Goal: Task Accomplishment & Management: Use online tool/utility

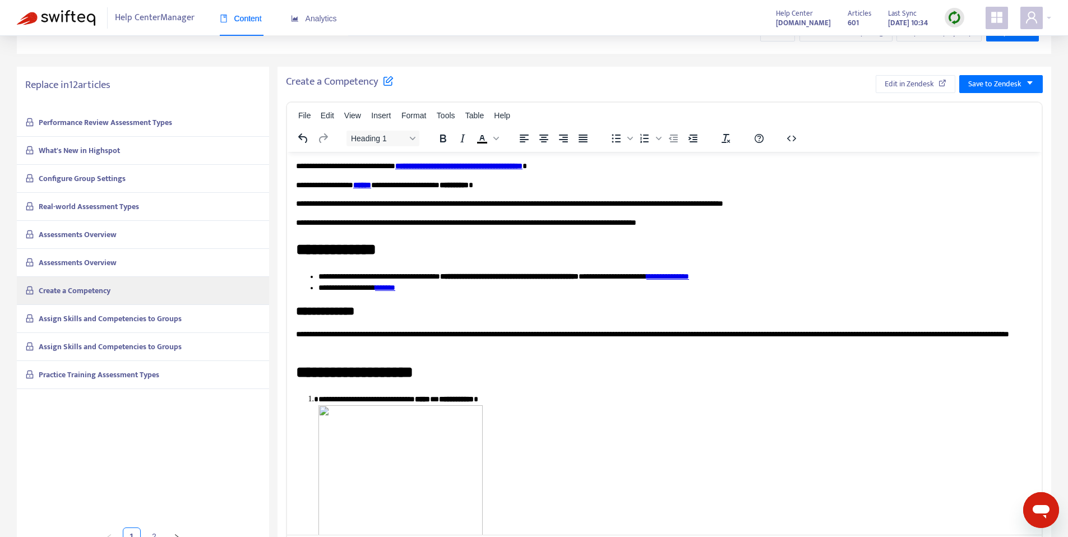
scroll to position [3790, 0]
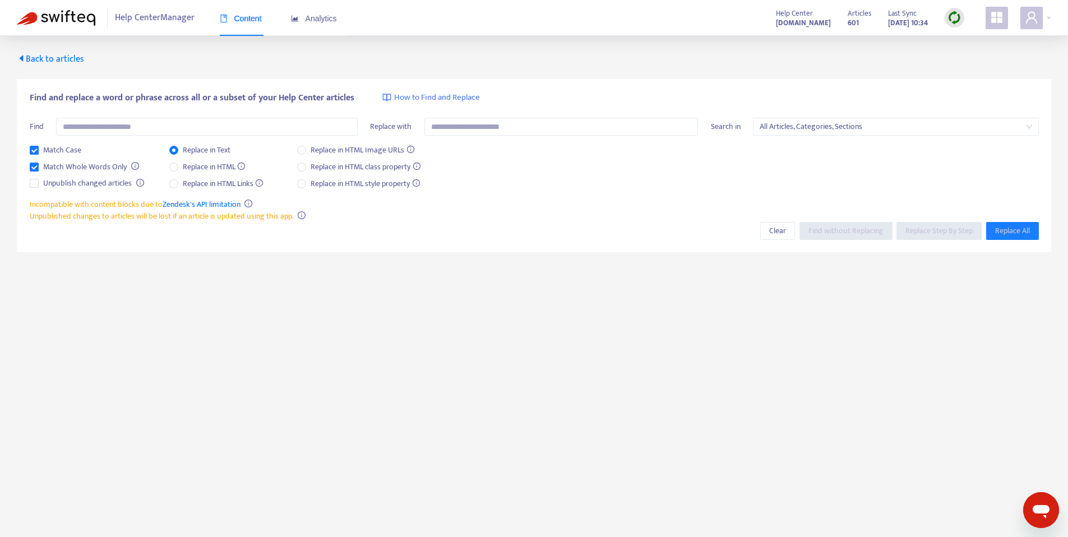
click at [261, 18] on span "Content" at bounding box center [241, 18] width 42 height 9
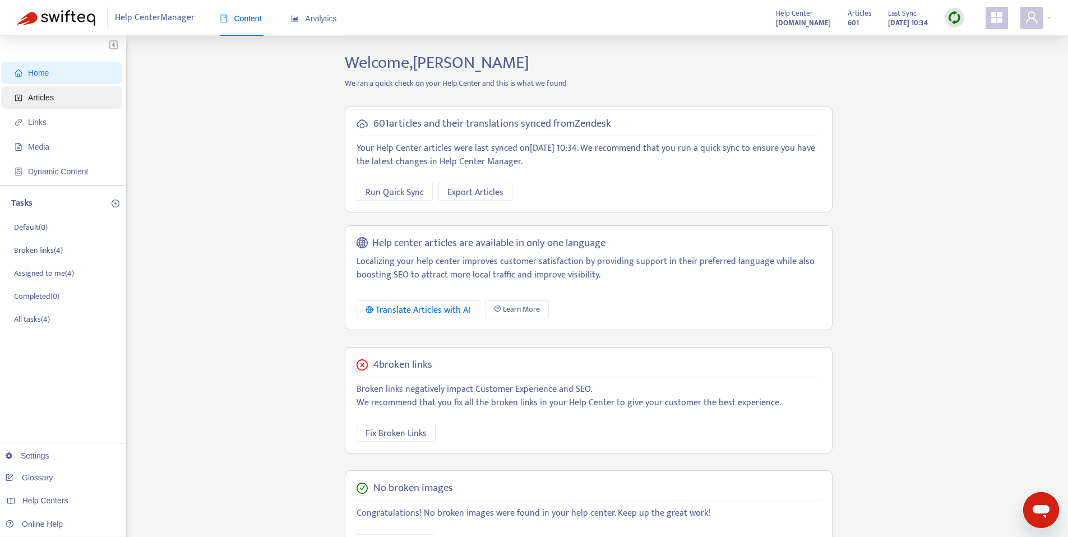
click at [56, 101] on span "Articles" at bounding box center [64, 97] width 99 height 22
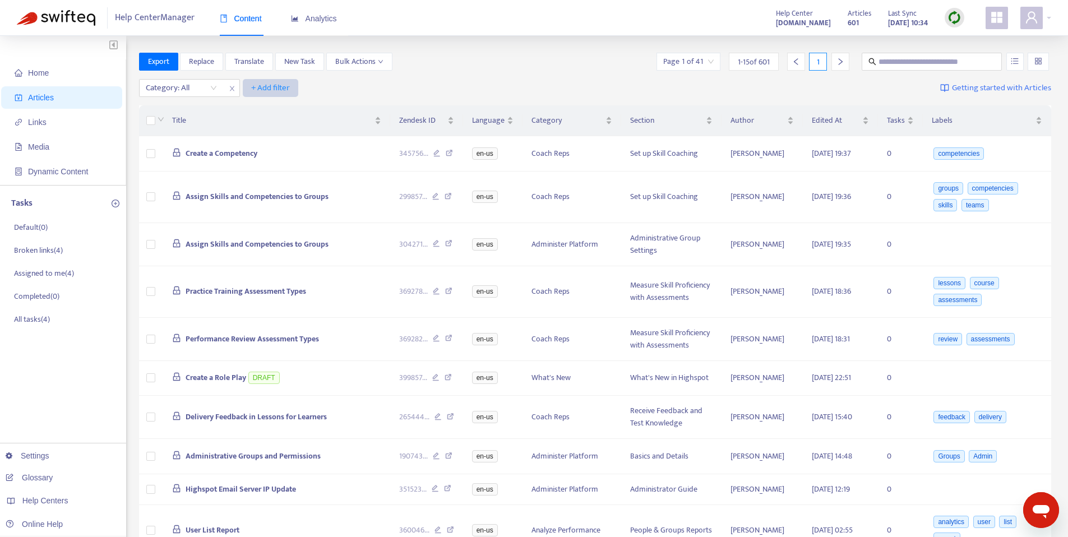
click at [275, 85] on span "+ Add filter" at bounding box center [270, 87] width 39 height 13
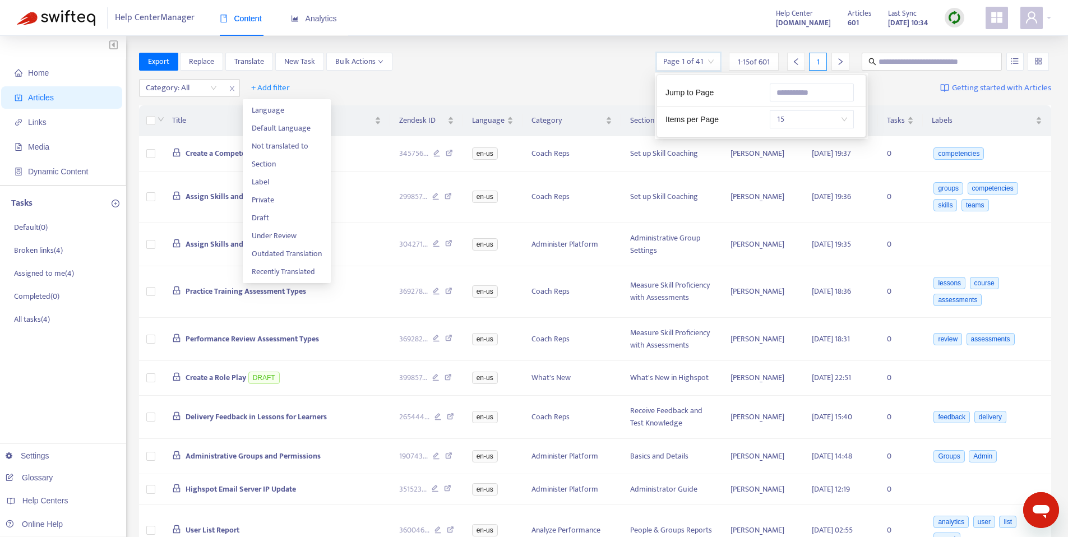
click at [689, 59] on input "search" at bounding box center [688, 61] width 50 height 17
click at [690, 60] on input "search" at bounding box center [688, 61] width 50 height 17
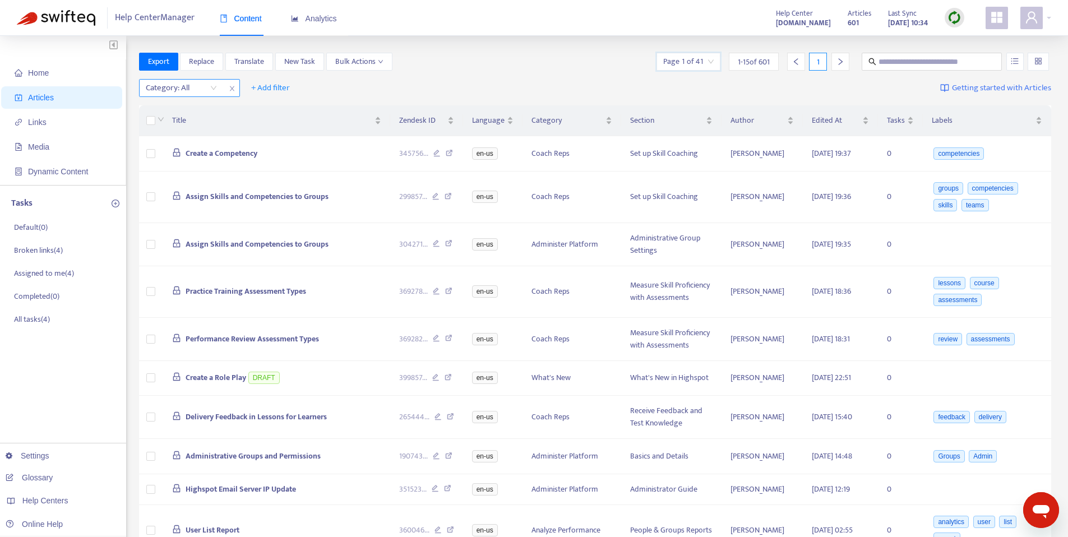
click at [203, 96] on div "Category: All" at bounding box center [189, 88] width 101 height 18
click at [853, 121] on span "Edited At" at bounding box center [836, 120] width 48 height 12
click at [838, 114] on div "Edited At" at bounding box center [840, 120] width 57 height 12
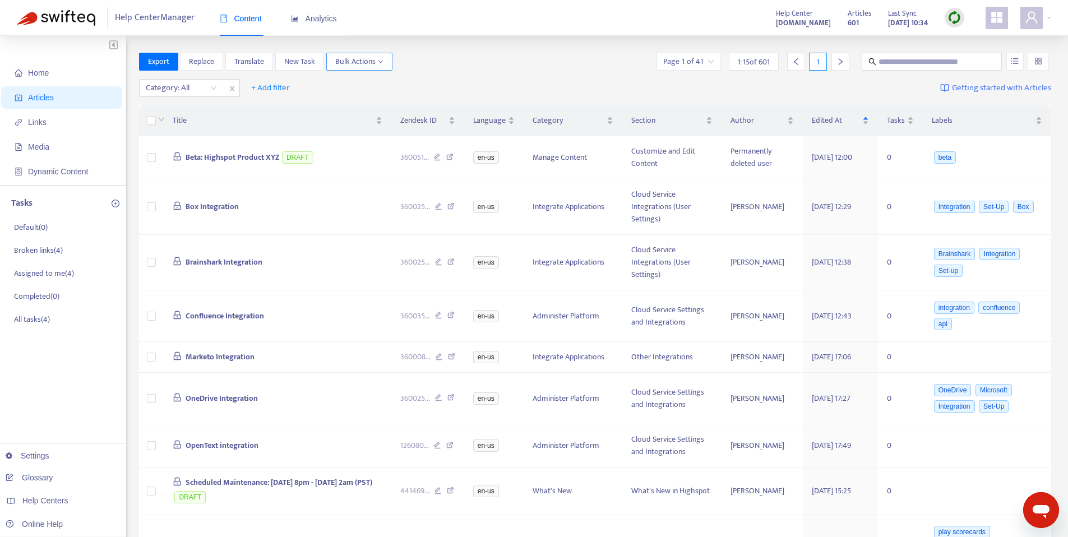
click at [356, 63] on span "Bulk Actions" at bounding box center [359, 61] width 48 height 12
click at [165, 66] on span "Export" at bounding box center [158, 61] width 21 height 12
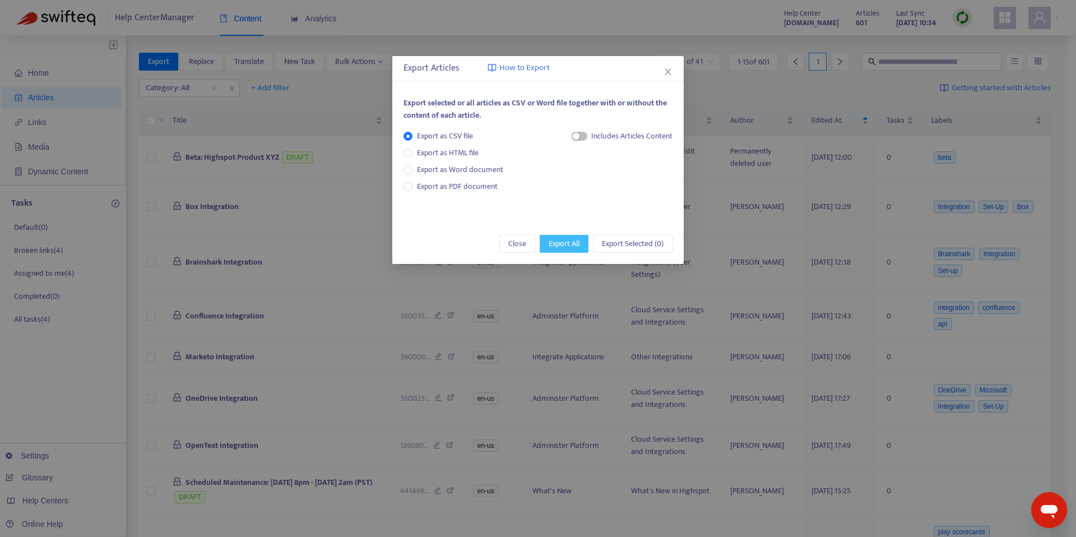
click at [559, 243] on span "Export All" at bounding box center [564, 244] width 31 height 12
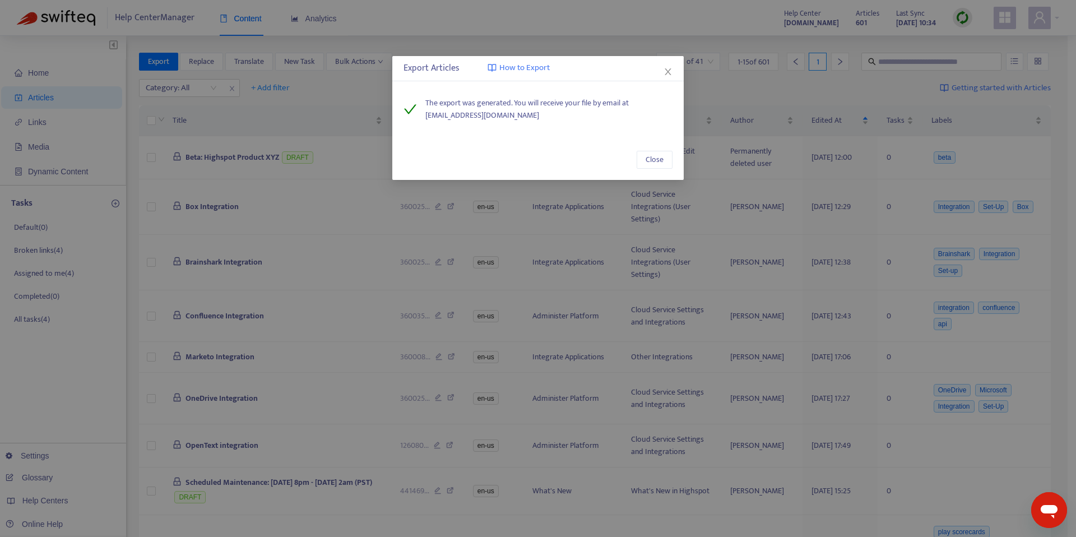
click at [737, 188] on div "Export Articles How to Export The export was generated. You will receive your f…" at bounding box center [538, 268] width 1076 height 537
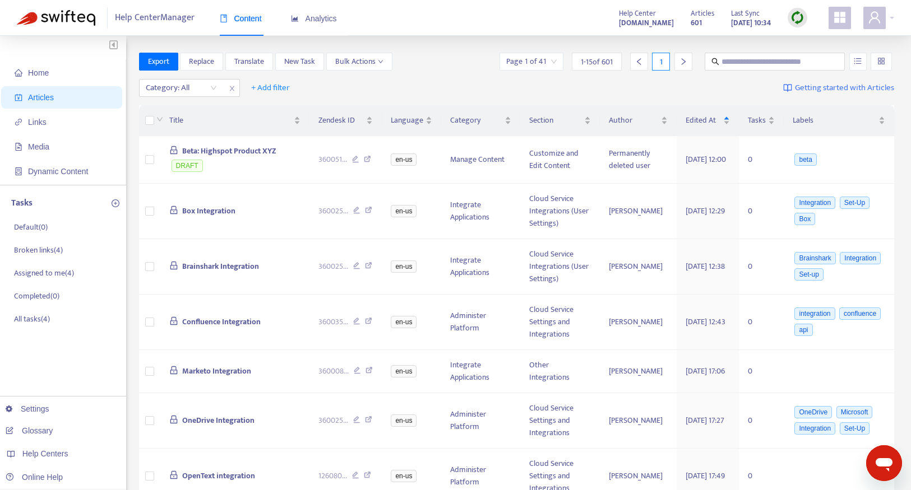
click at [798, 18] on img at bounding box center [797, 18] width 14 height 14
click at [816, 63] on link "Full Sync" at bounding box center [817, 58] width 40 height 13
